Goal: Check status: Check status

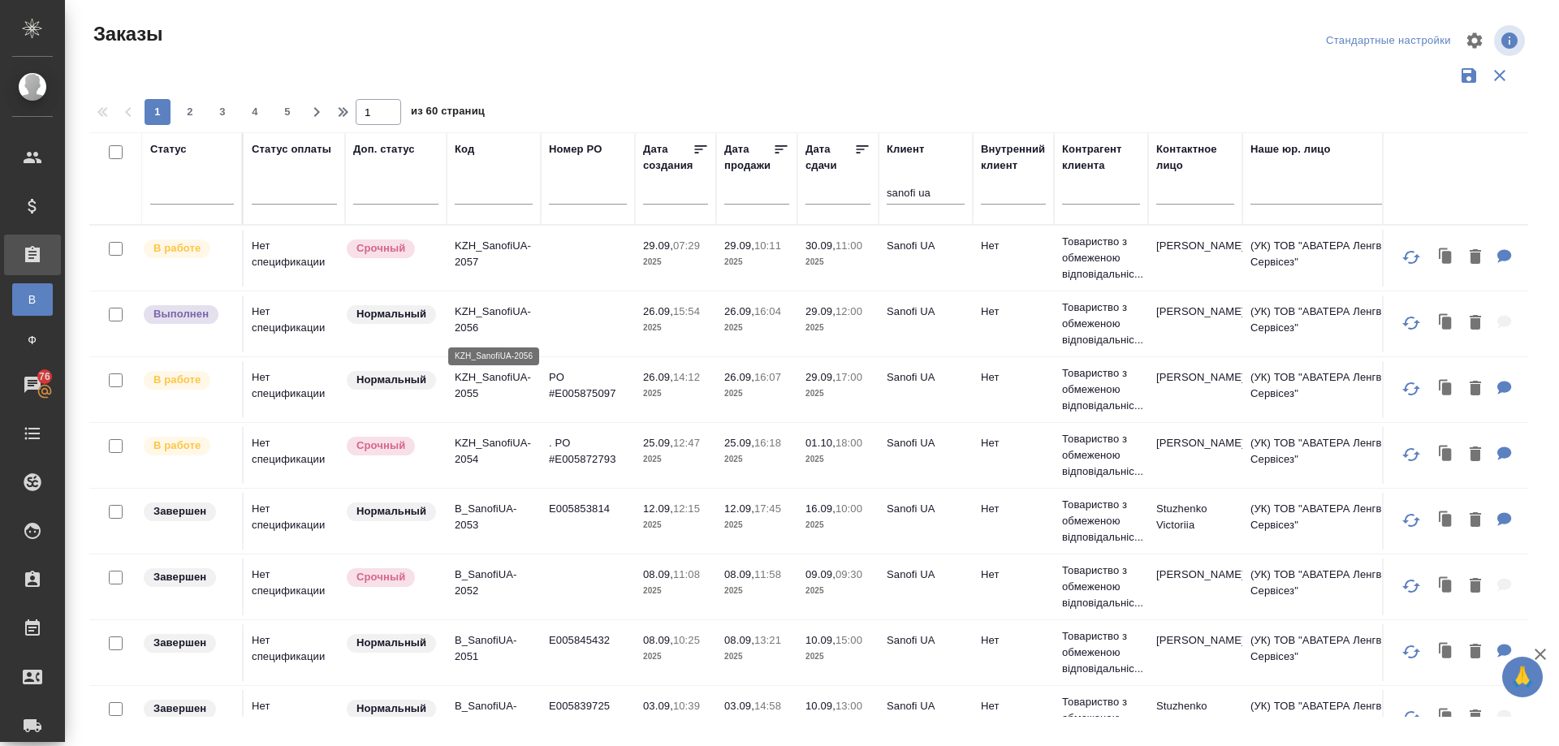
click at [491, 309] on p "KZH_SanofiUA-2056" at bounding box center [494, 320] width 78 height 32
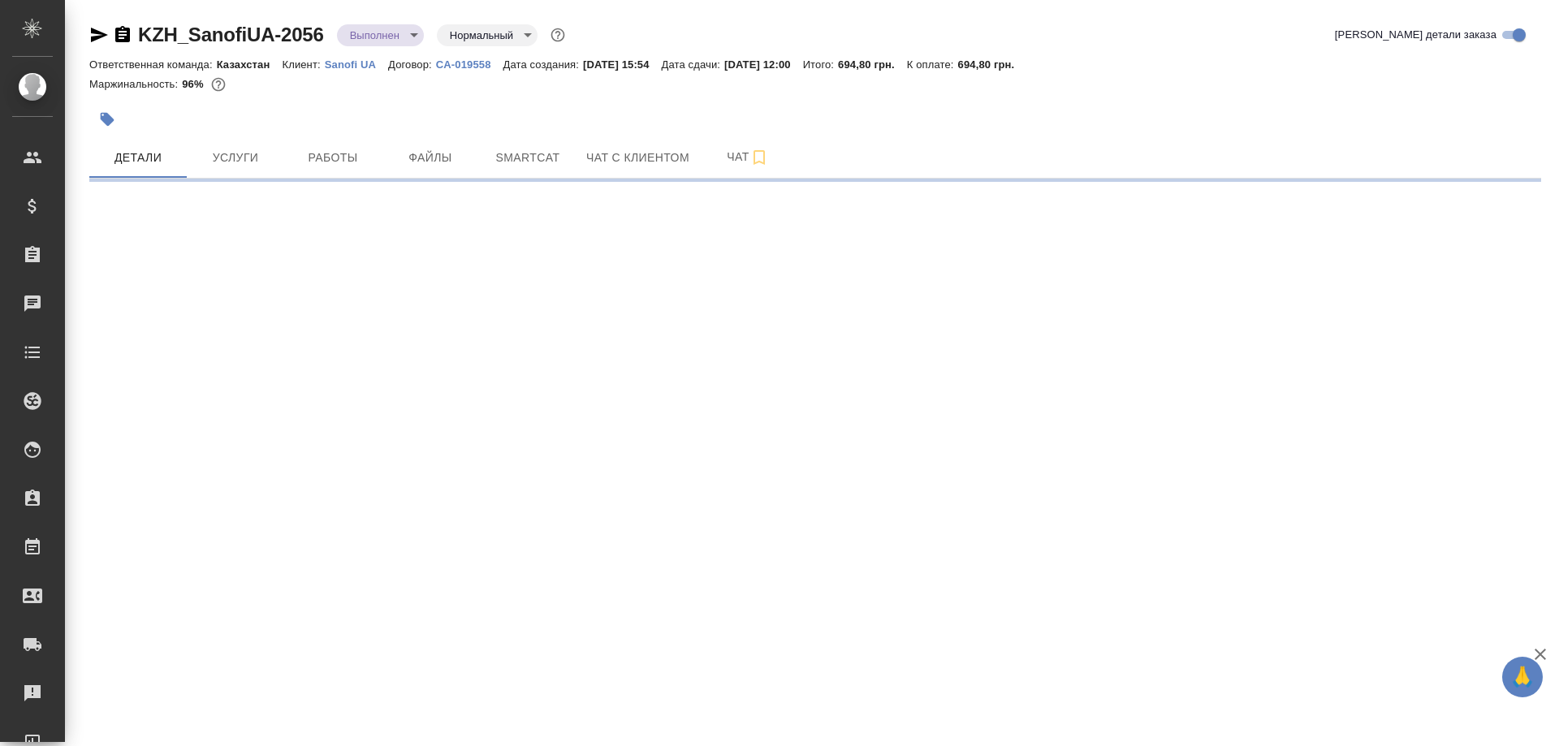
select select "RU"
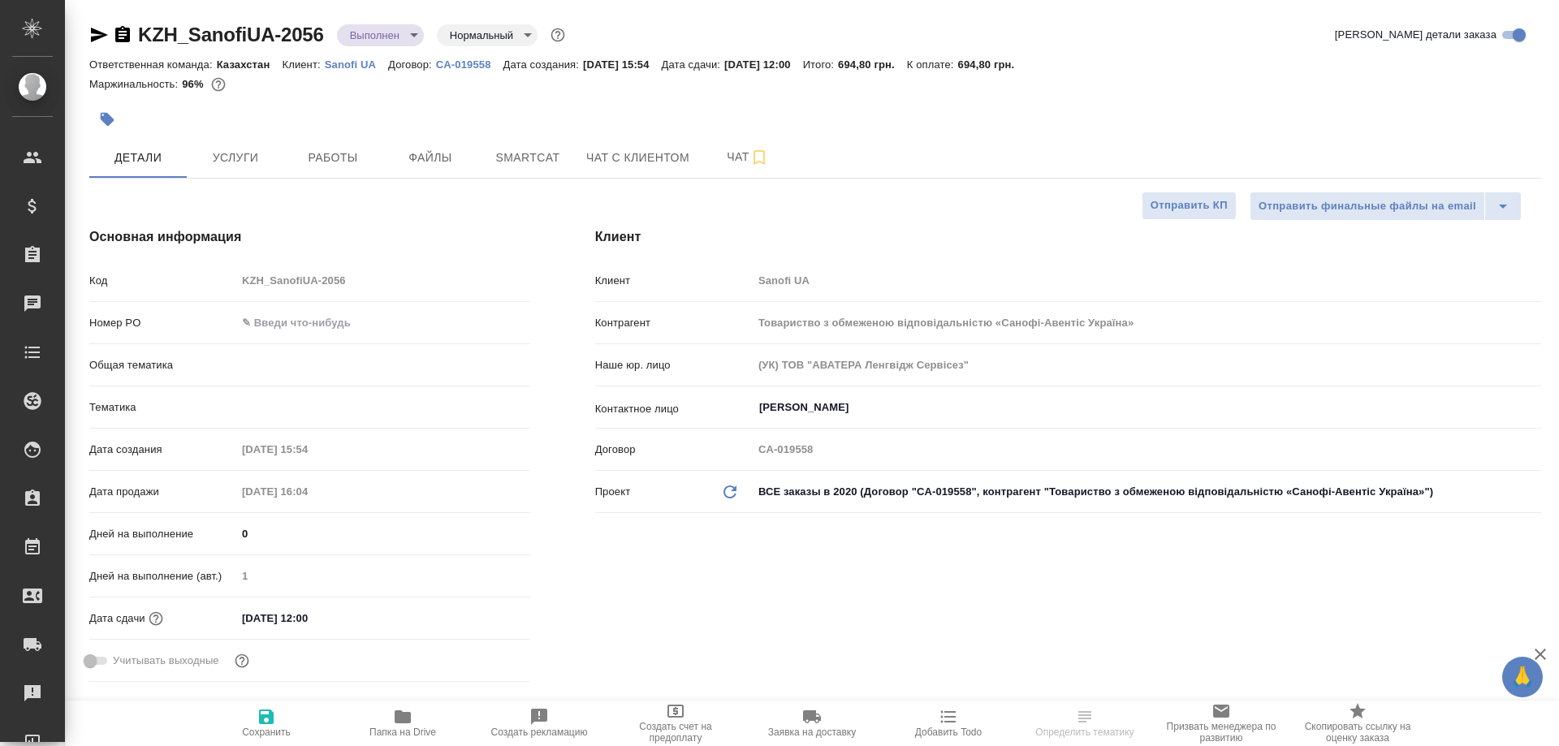
type textarea "x"
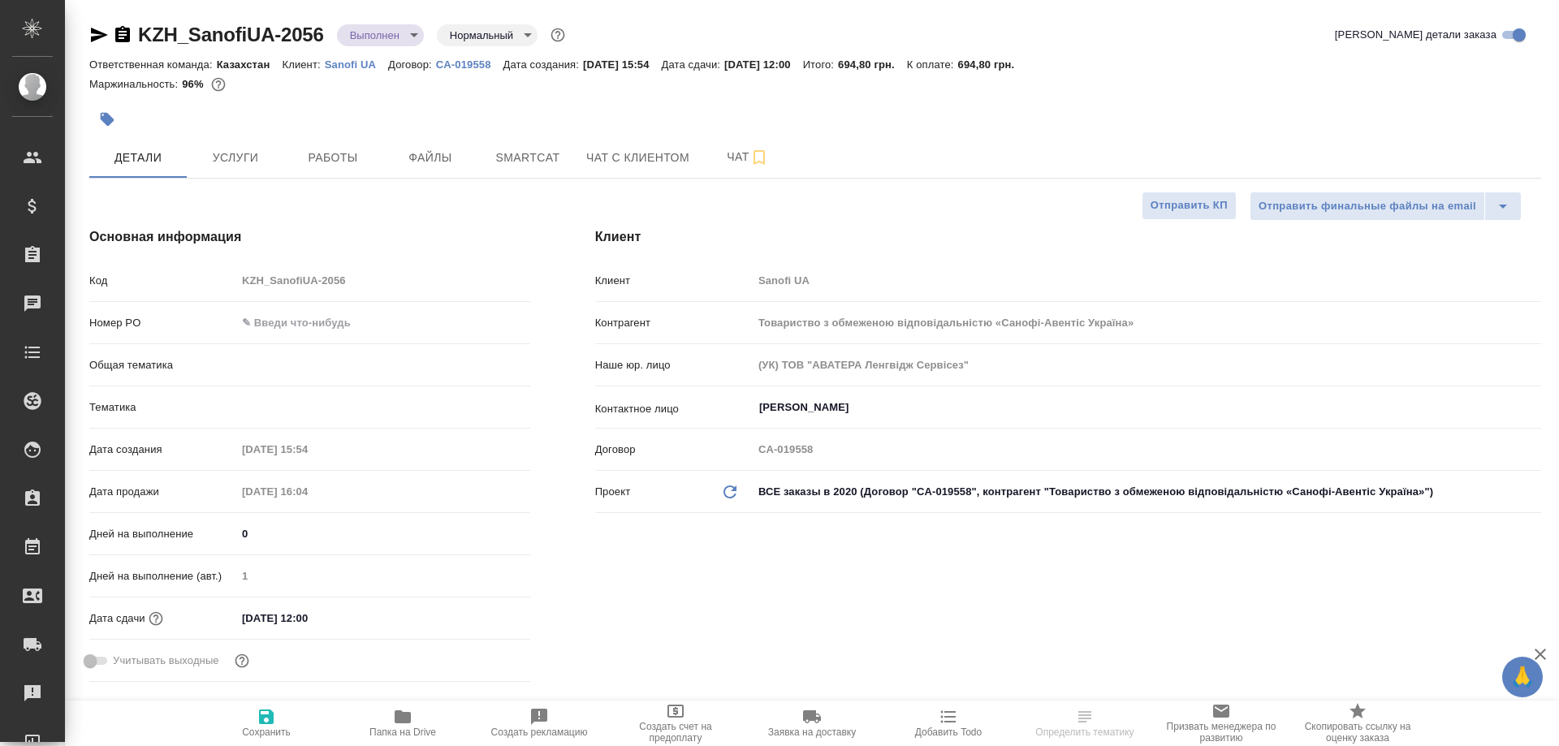
type textarea "x"
type input "[PERSON_NAME]"
type input "Юридический"
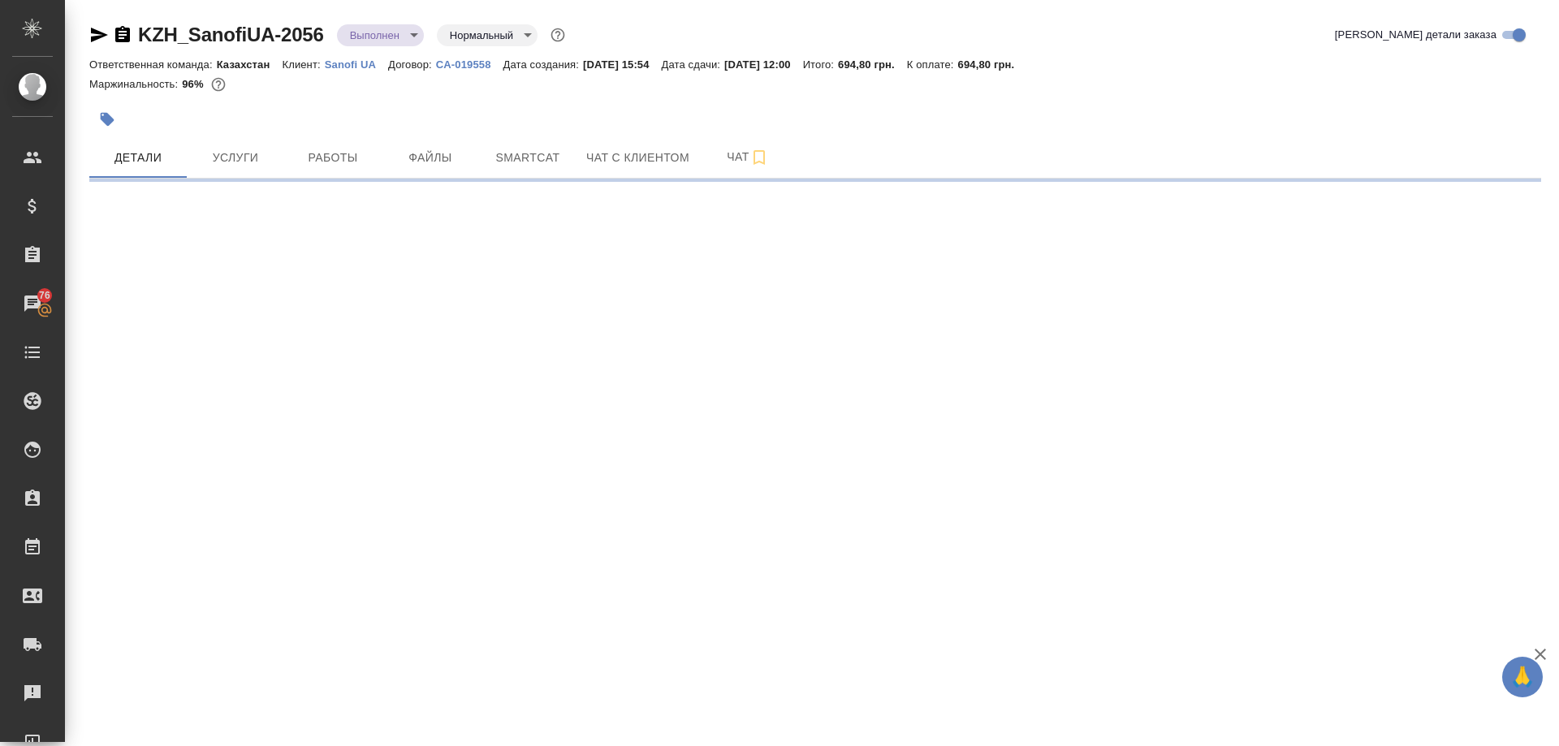
select select "RU"
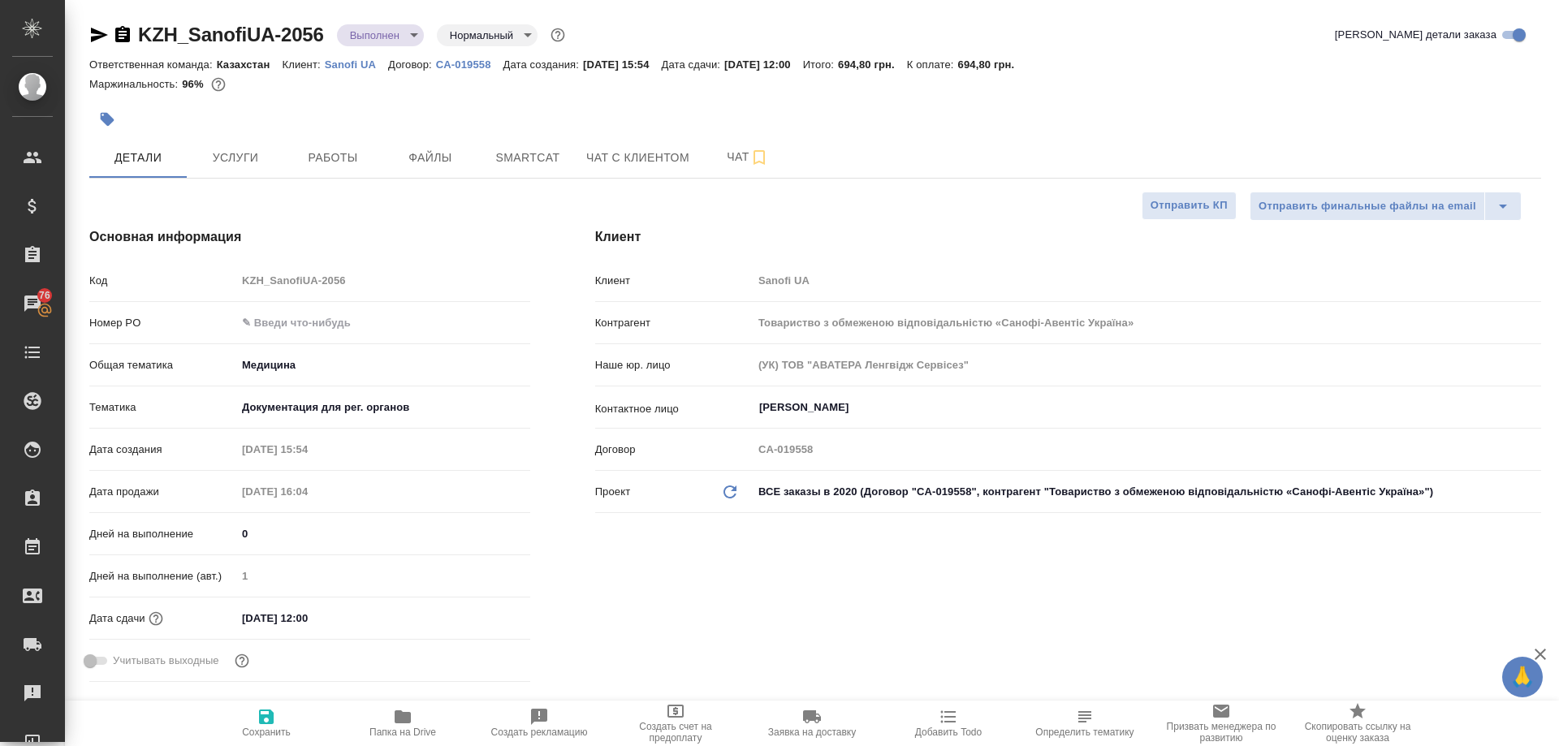
type textarea "x"
click at [400, 714] on icon "button" at bounding box center [403, 717] width 16 height 13
type textarea "x"
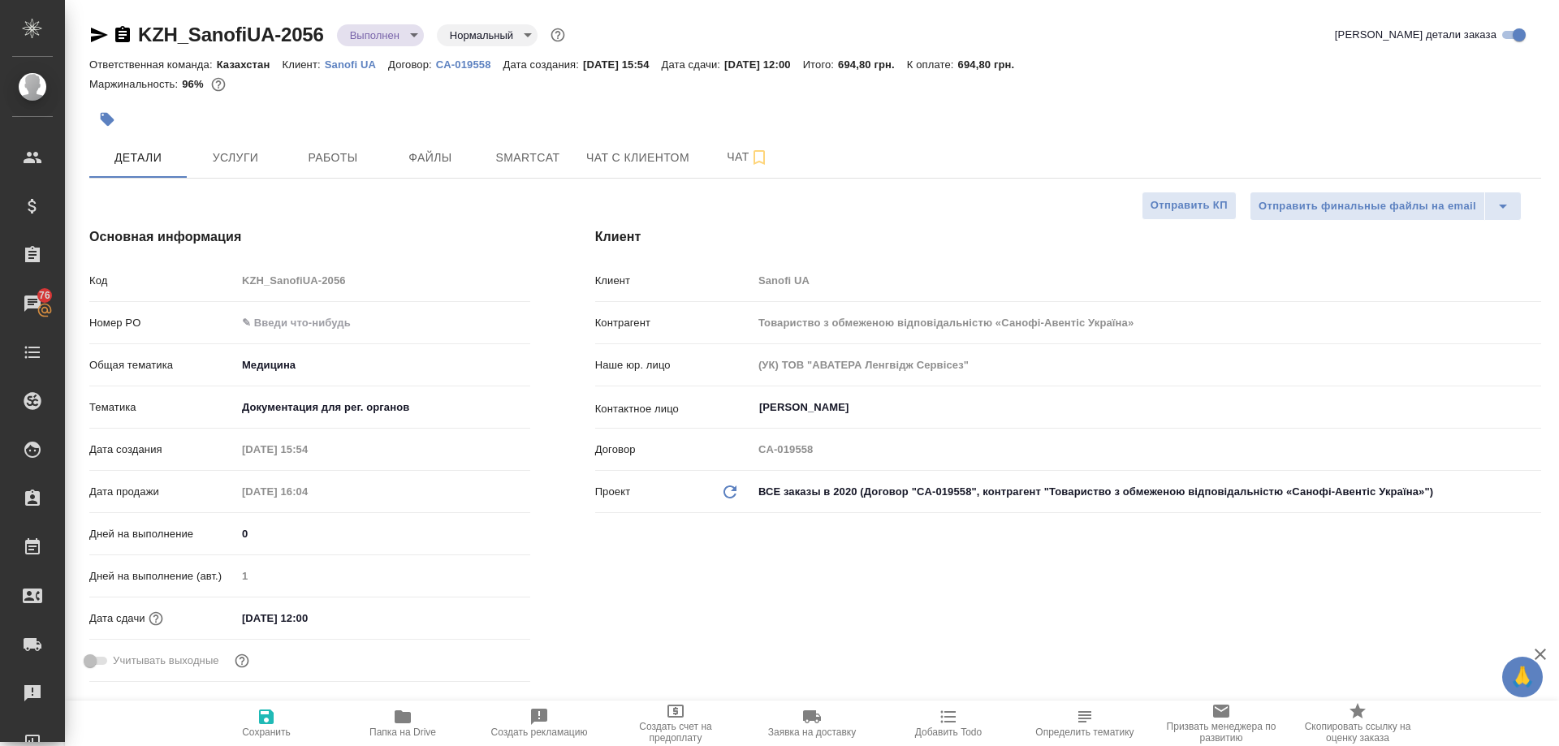
type textarea "x"
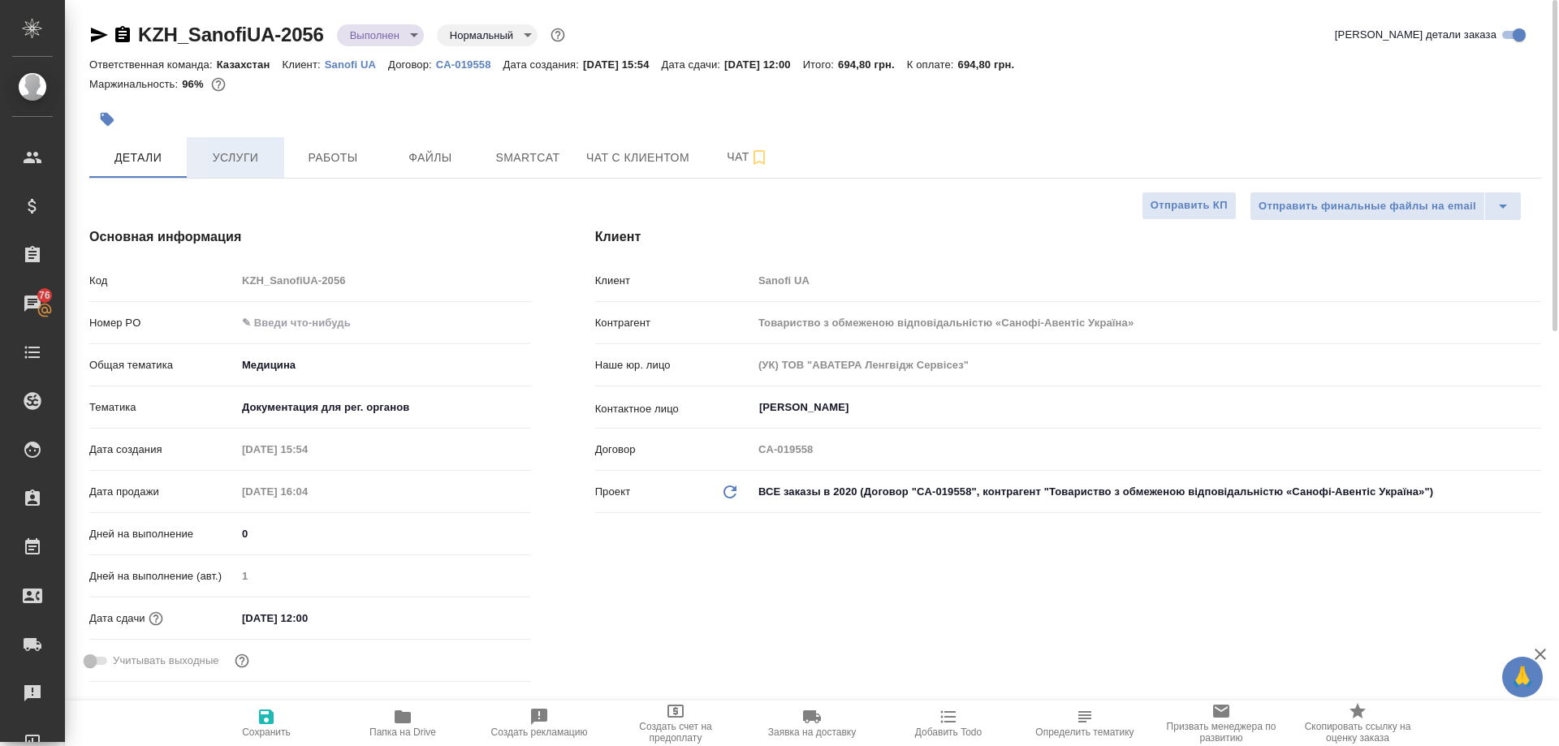
click at [231, 159] on span "Услуги" at bounding box center [236, 158] width 78 height 20
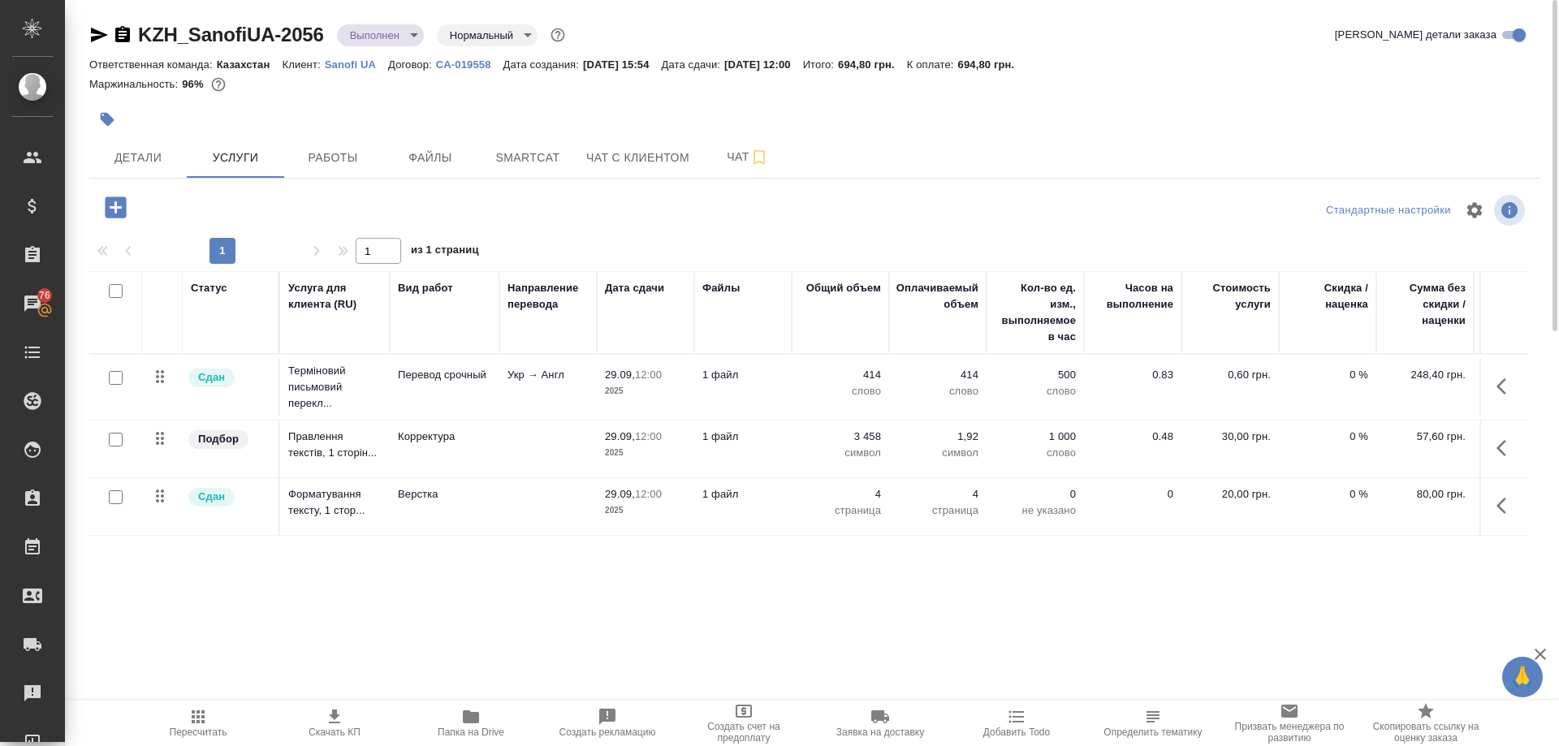
click at [333, 718] on icon "button" at bounding box center [334, 717] width 11 height 14
